Goal: Task Accomplishment & Management: Manage account settings

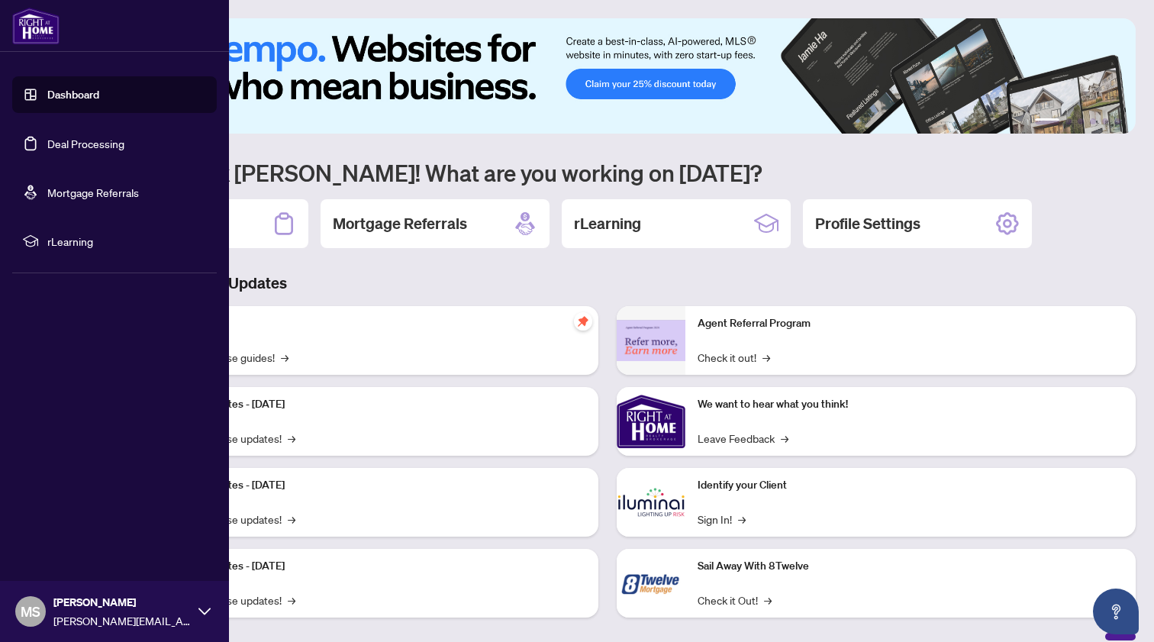
click at [47, 141] on link "Deal Processing" at bounding box center [85, 144] width 77 height 14
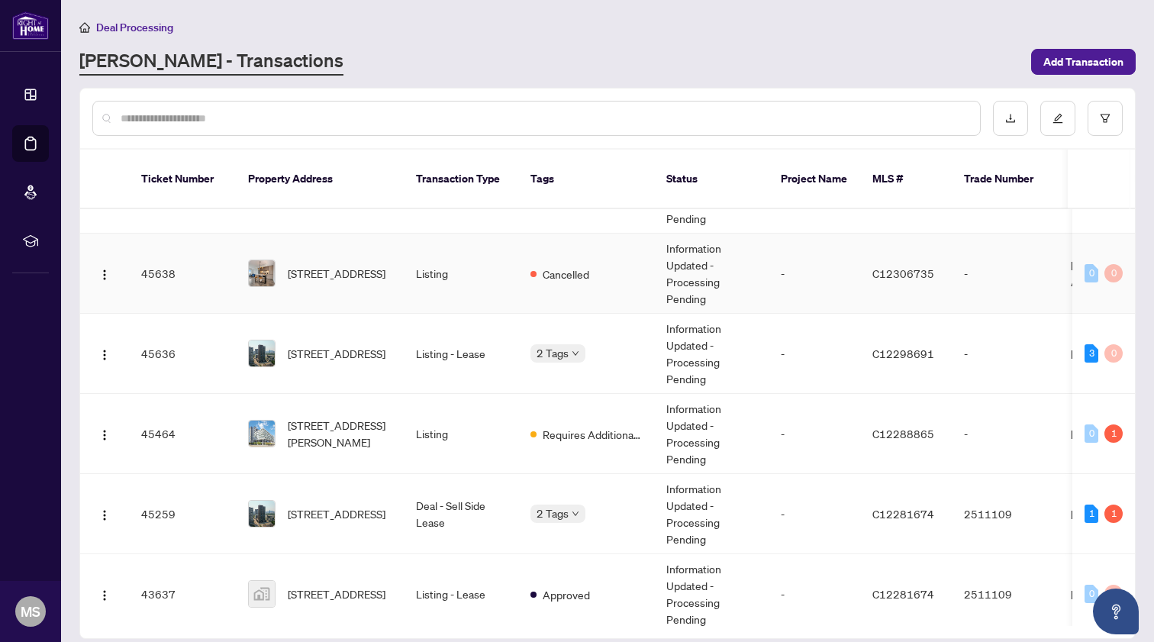
scroll to position [470, 0]
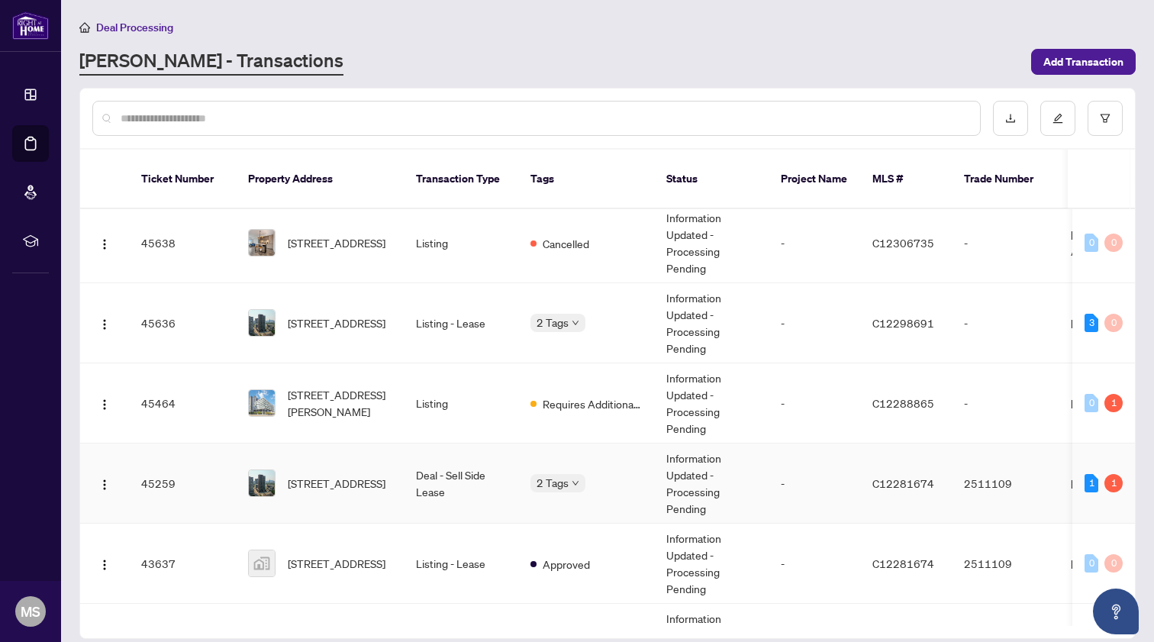
click at [482, 473] on td "Deal - Sell Side Lease" at bounding box center [461, 483] width 114 height 80
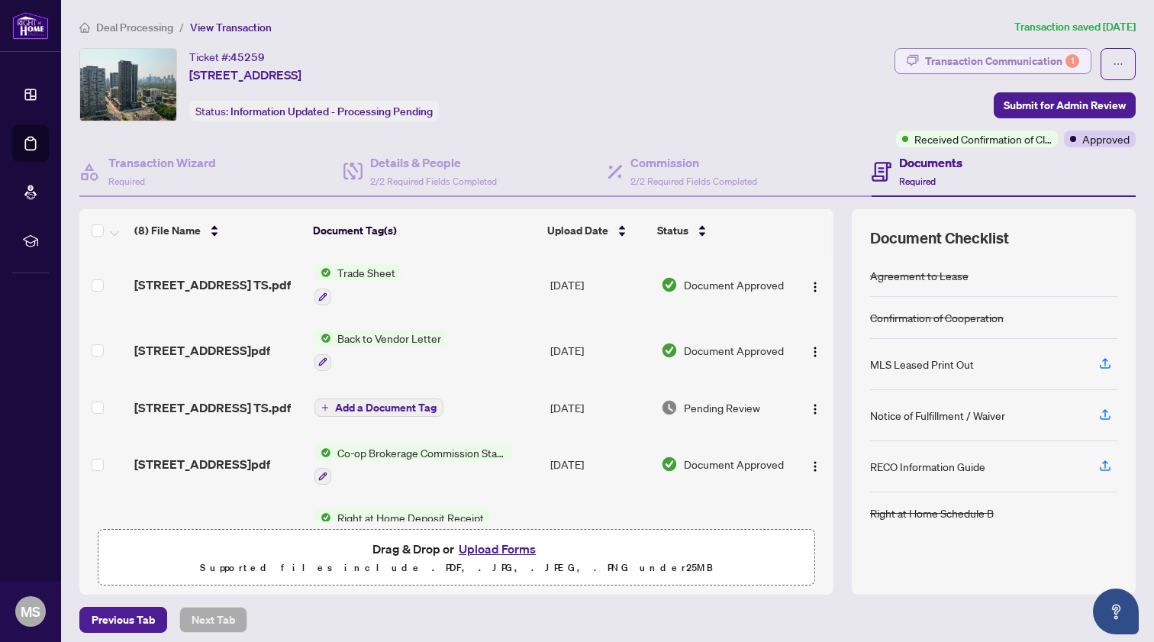
click at [1006, 65] on div "Transaction Communication 1" at bounding box center [1002, 61] width 154 height 24
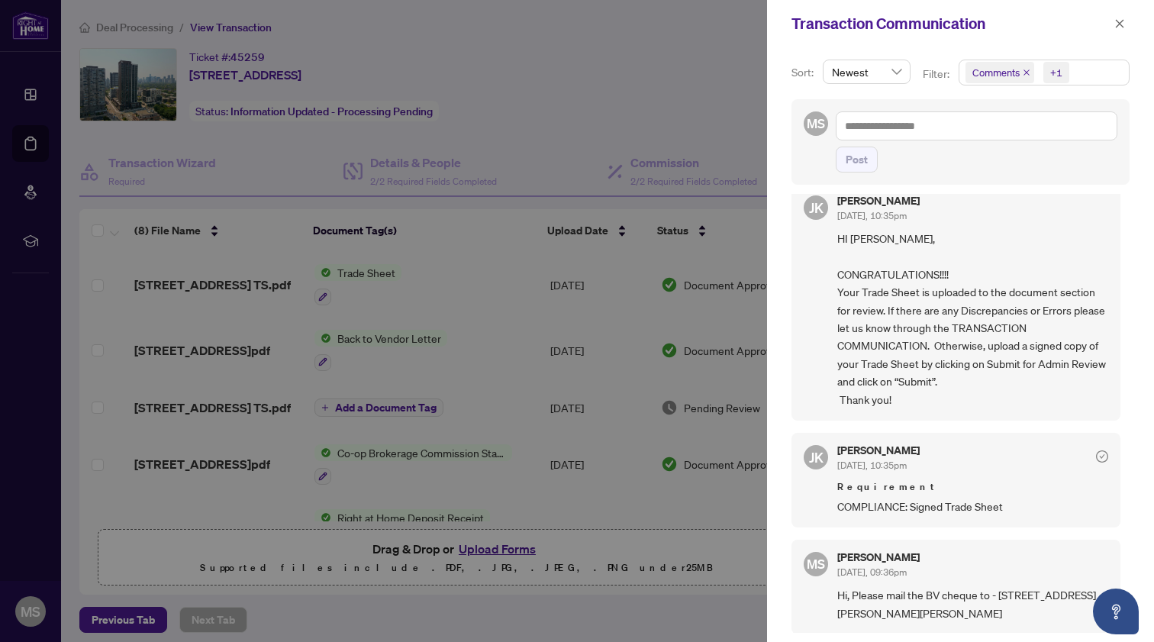
scroll to position [280, 0]
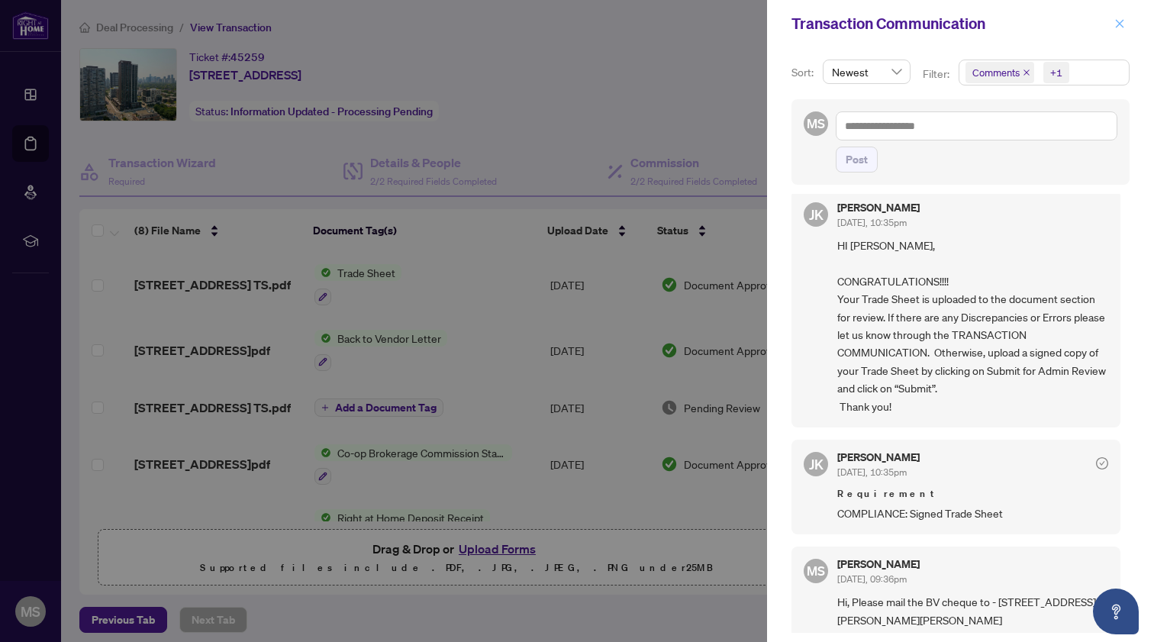
click at [1118, 22] on icon "close" at bounding box center [1119, 23] width 11 height 11
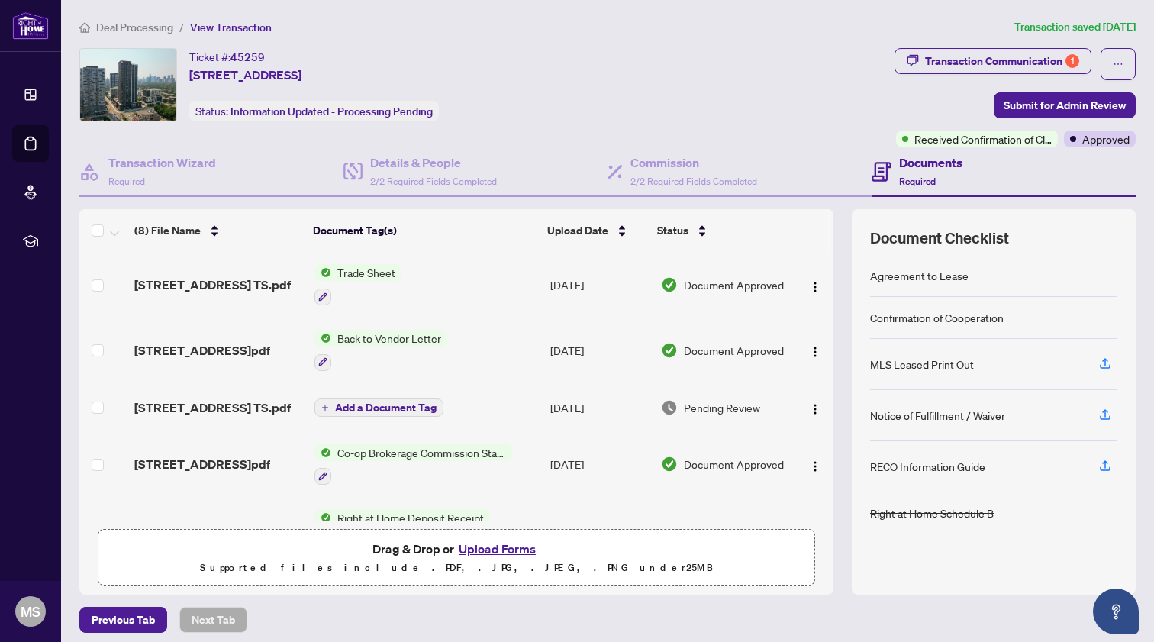
scroll to position [0, 0]
click at [239, 288] on span "[STREET_ADDRESS] TS.pdf" at bounding box center [212, 284] width 156 height 18
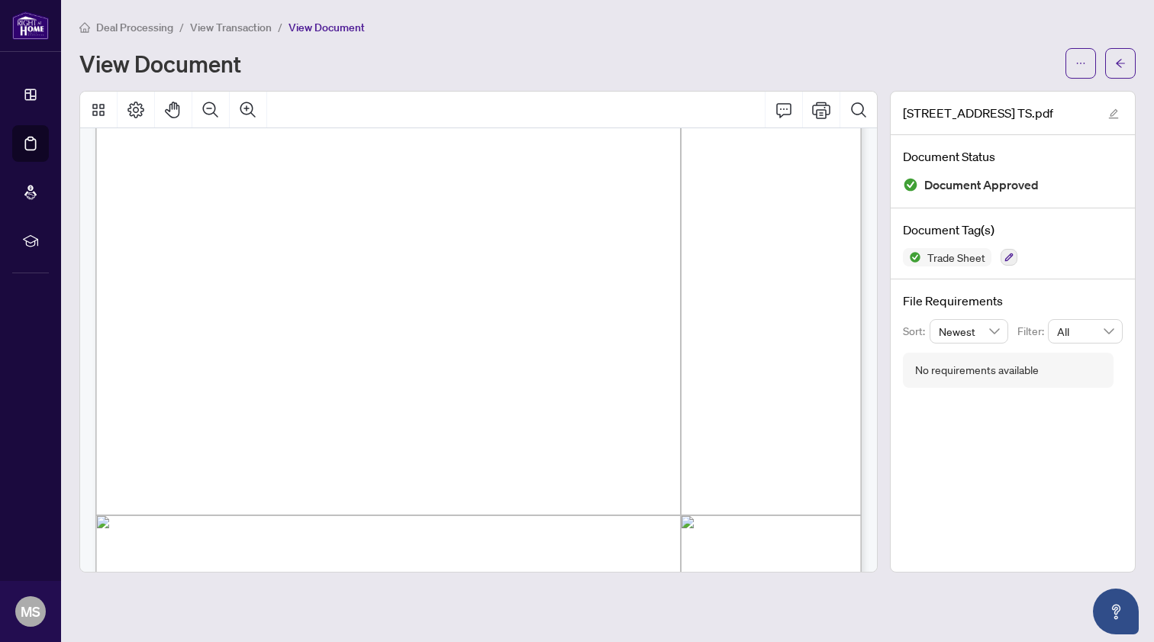
scroll to position [220, 0]
